Goal: Find specific page/section: Find specific page/section

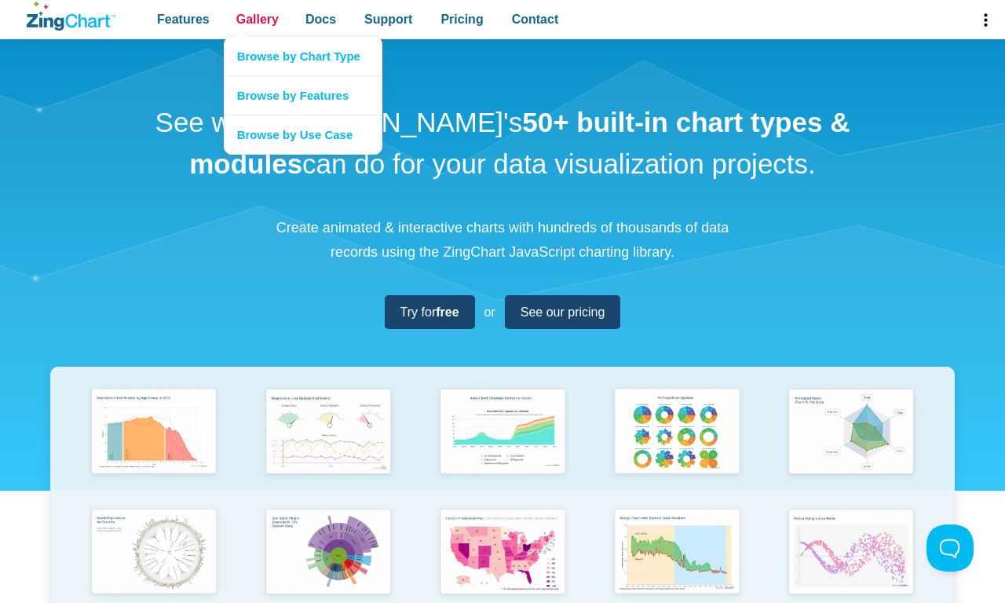
click at [257, 20] on span "Gallery" at bounding box center [257, 19] width 42 height 21
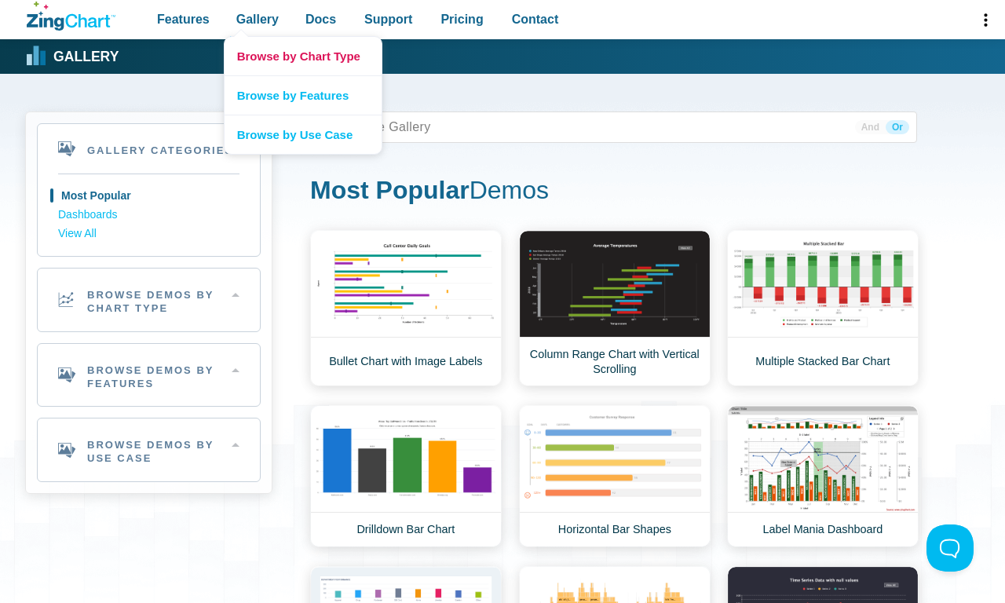
click at [302, 56] on link "Browse by Chart Type" at bounding box center [302, 56] width 157 height 38
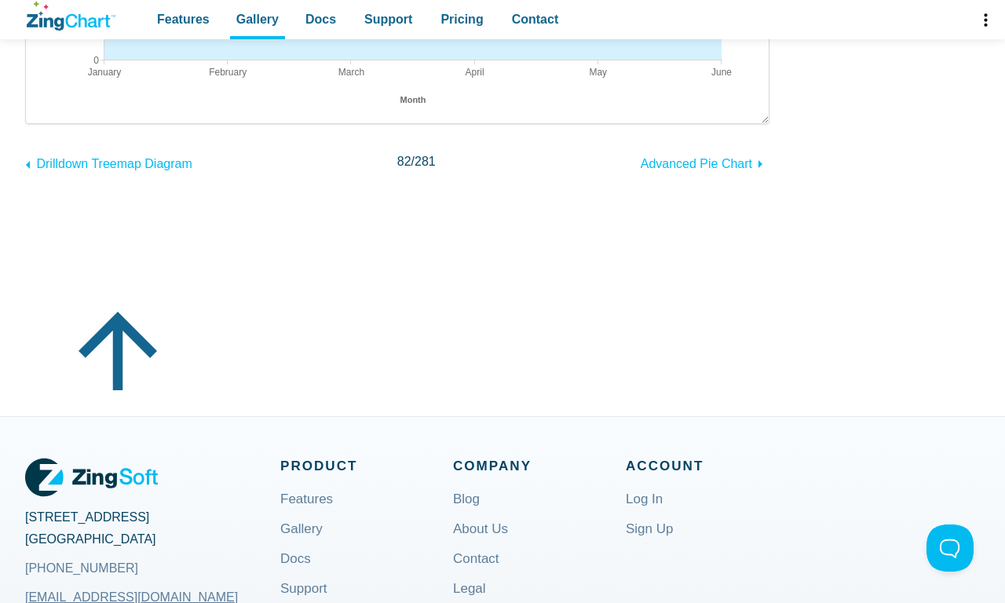
scroll to position [1127, 0]
